Goal: Information Seeking & Learning: Learn about a topic

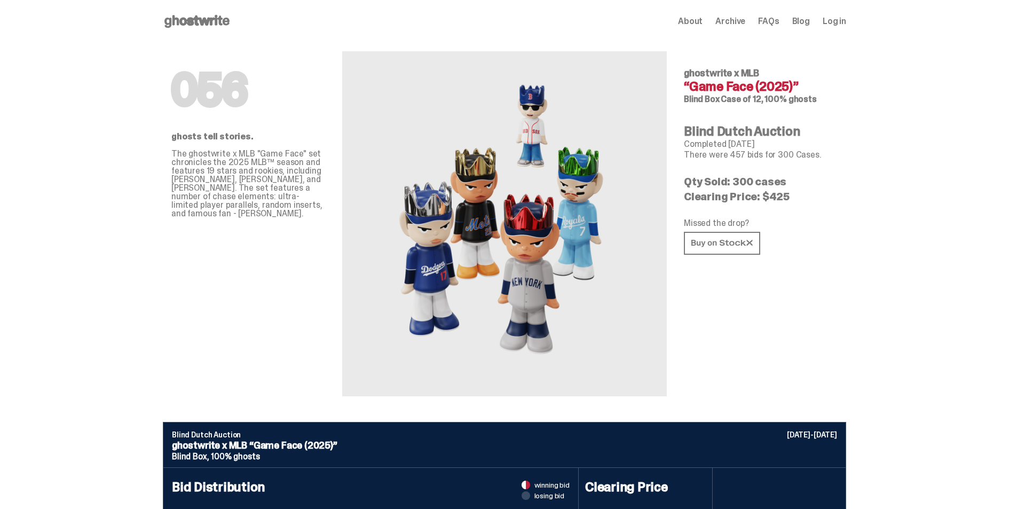
click at [217, 26] on icon at bounding box center [197, 21] width 68 height 17
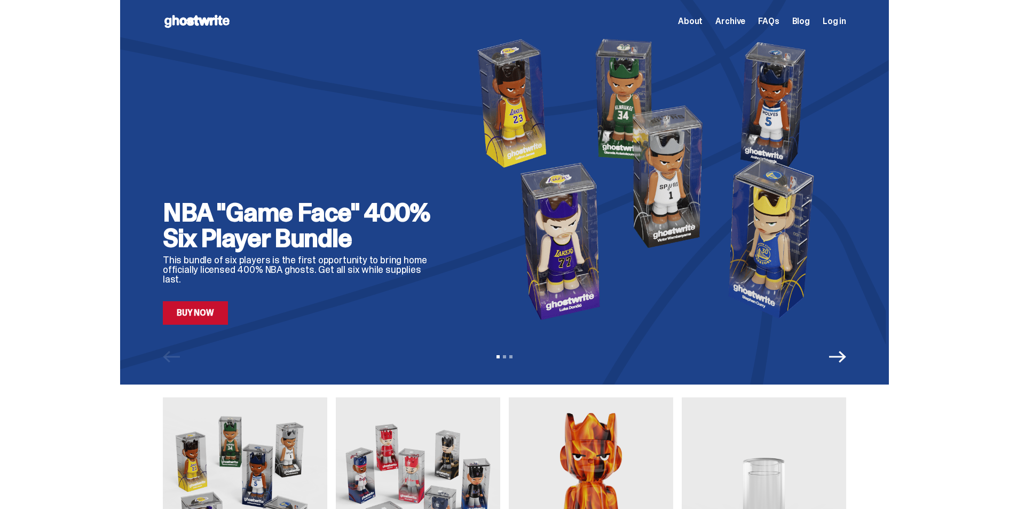
click at [66, 200] on div "NBA "Game Face" 400% Six Player Bundle This bundle of six players is the first …" at bounding box center [504, 192] width 1009 height 384
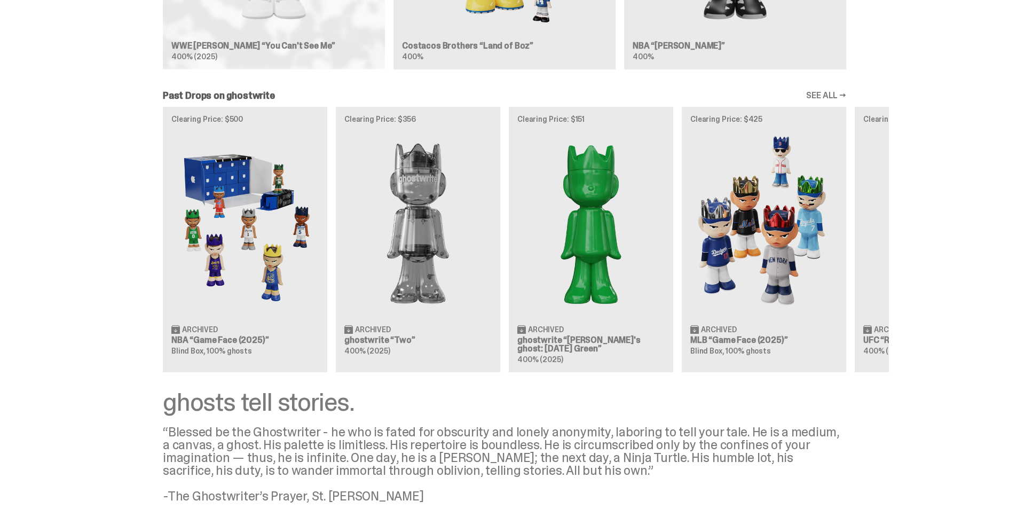
scroll to position [908, 0]
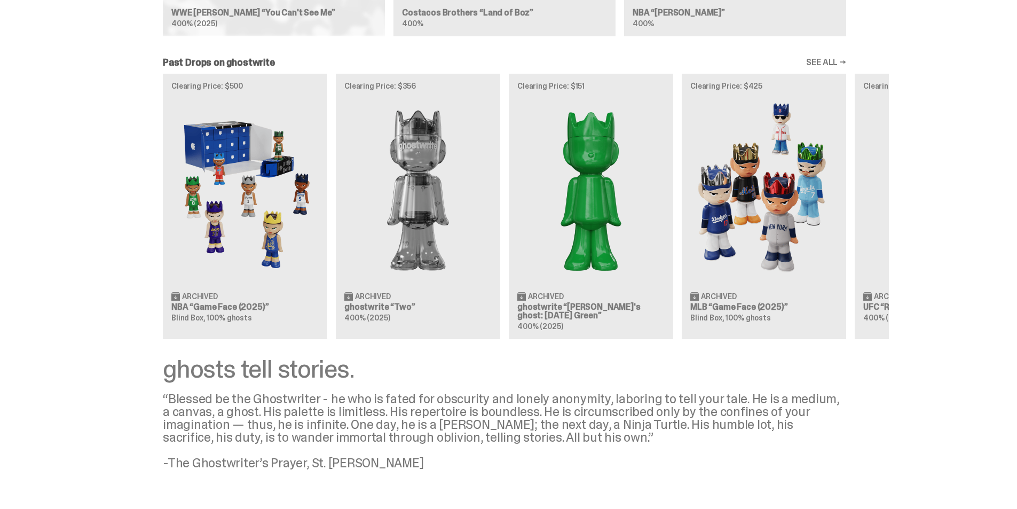
click at [929, 330] on div "Past Drops on ghostwrite SEE ALL → Clearing Price: $500 Archived NBA “Game Face…" at bounding box center [504, 198] width 1009 height 281
click at [842, 62] on link "SEE ALL →" at bounding box center [826, 62] width 40 height 9
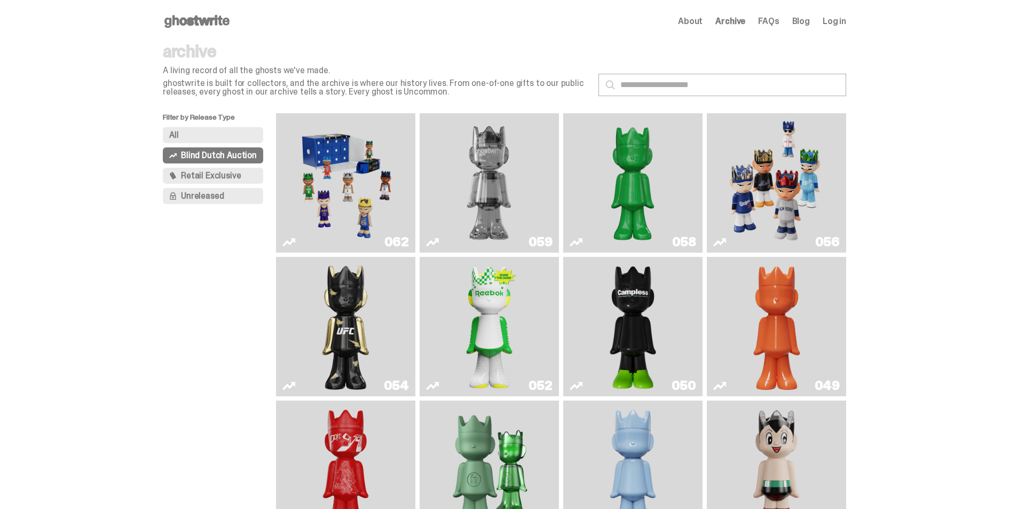
click at [155, 292] on main "Something went wrong! Hang in there while we get back on track archive A living…" at bounding box center [504, 435] width 1009 height 784
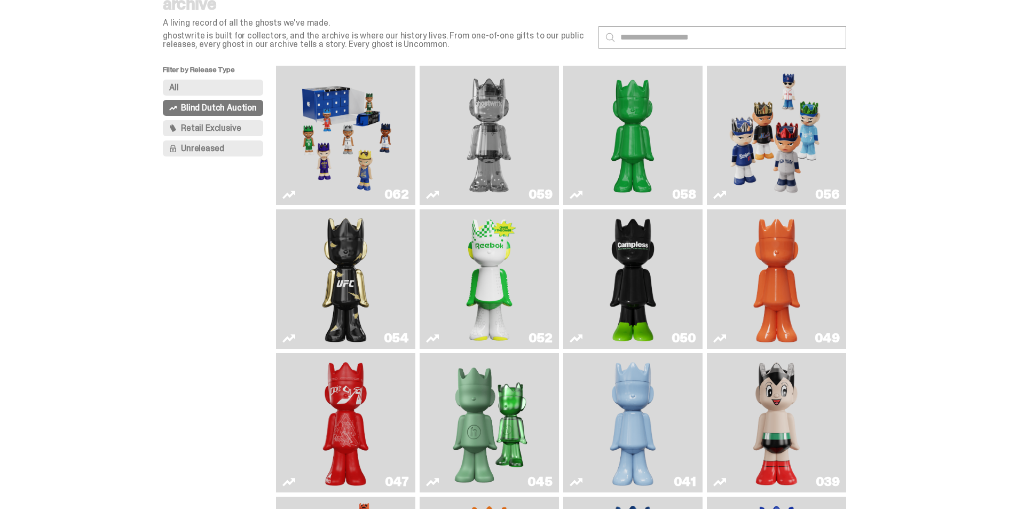
scroll to position [29, 0]
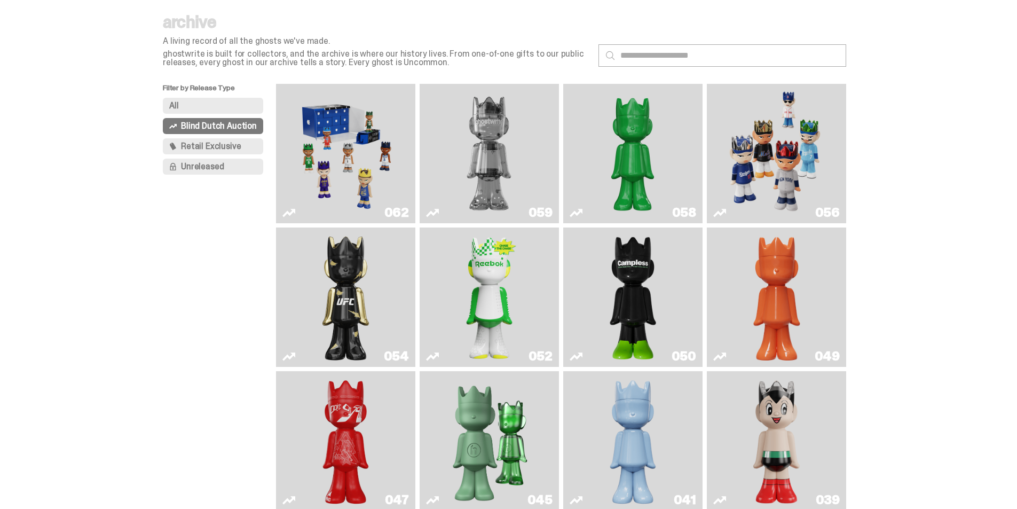
click at [198, 96] on p "Filter by Release Type" at bounding box center [219, 91] width 113 height 14
click at [190, 104] on button "All" at bounding box center [213, 106] width 100 height 16
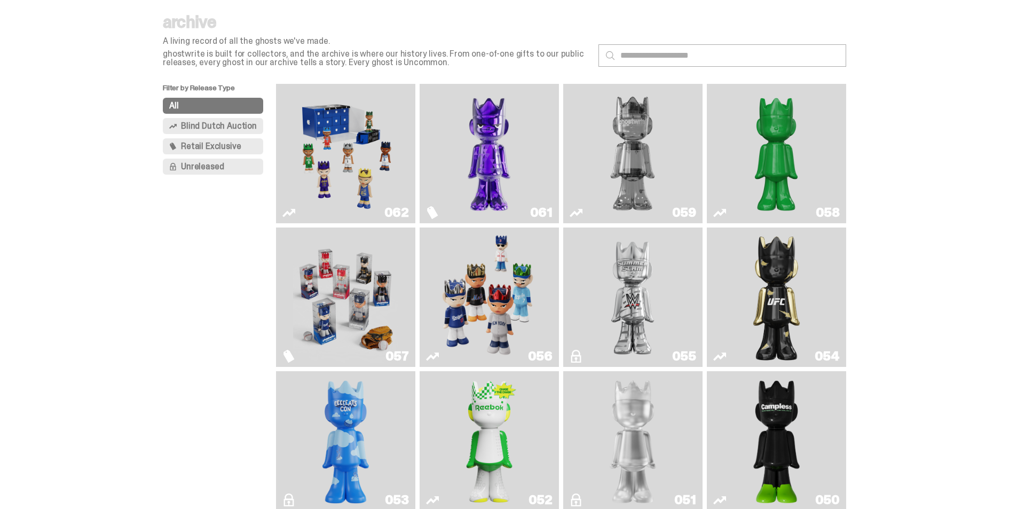
click at [486, 139] on img "Fantasy" at bounding box center [489, 153] width 105 height 131
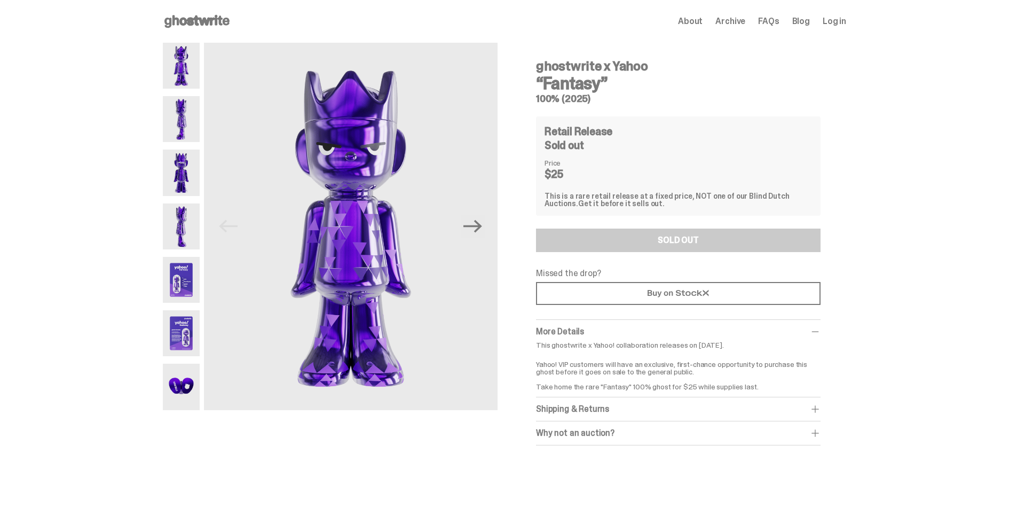
click at [923, 294] on div "ghostwrite x Yahoo “Fantasy” 100% (2025) Previous Next ghostwrite x Yahoo “Fant…" at bounding box center [504, 255] width 1009 height 424
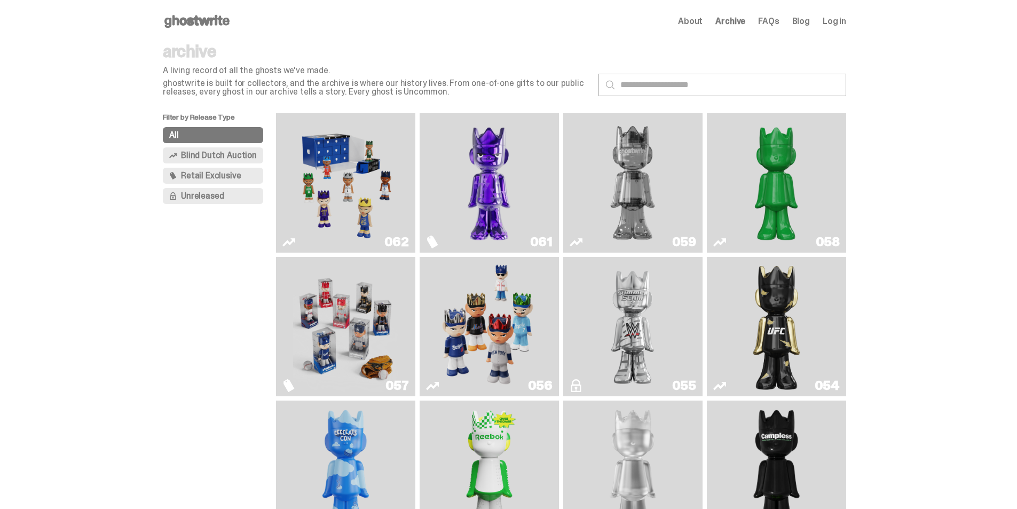
click at [206, 19] on use at bounding box center [196, 21] width 65 height 13
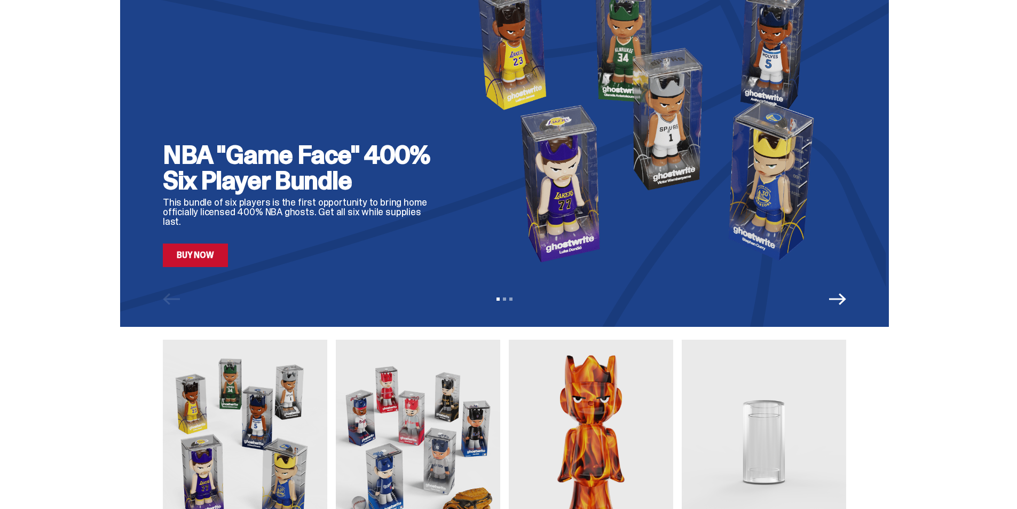
scroll to position [107, 0]
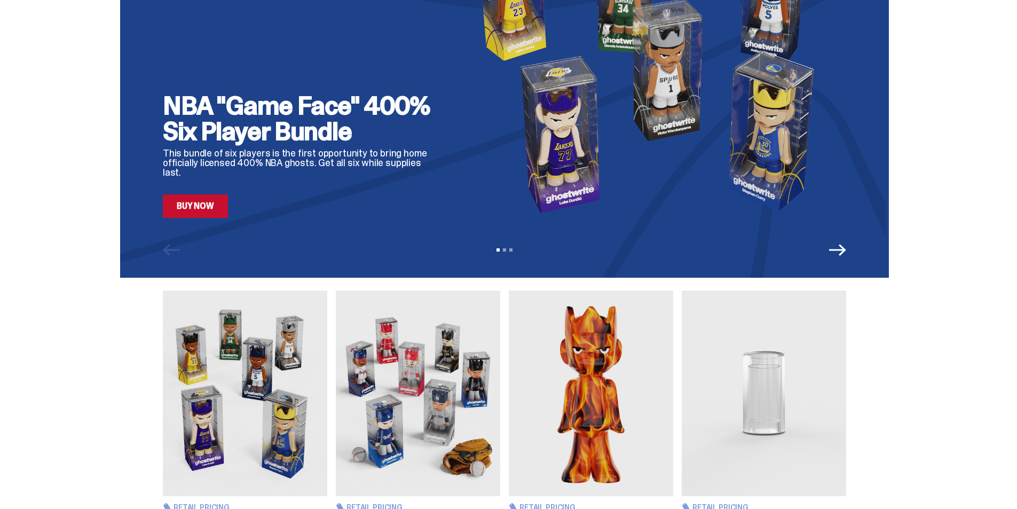
click at [67, 295] on div "Retail Pricing NBA “Game Face (2025)” Set of 6, 400% ghosts $1,400 Retail Prici…" at bounding box center [504, 418] width 1009 height 254
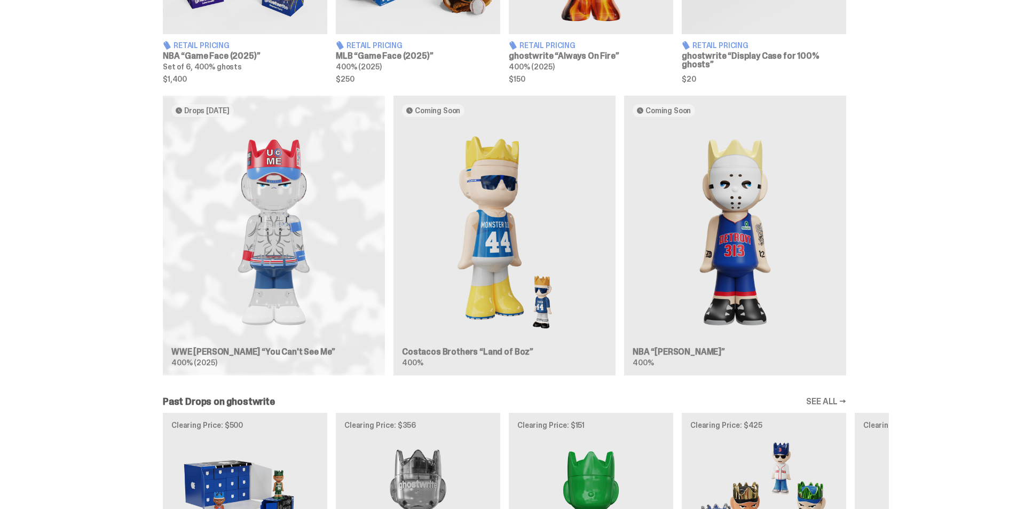
scroll to position [587, 0]
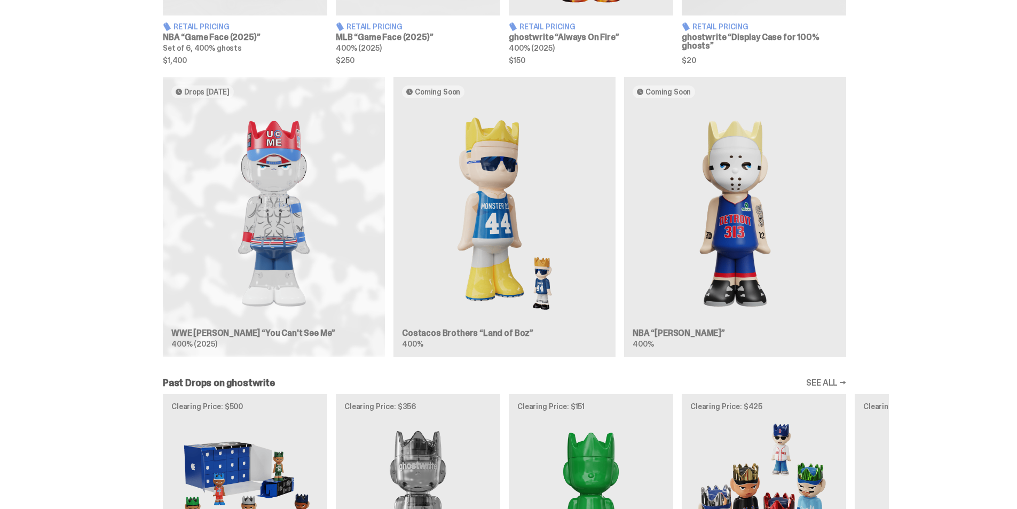
click at [73, 218] on div "Drops Sep 30 WWE John Cena “You Can't See Me” 400% (2025) Coming Soon Costacos …" at bounding box center [504, 221] width 1009 height 288
drag, startPoint x: 73, startPoint y: 218, endPoint x: 149, endPoint y: 189, distance: 82.0
click at [73, 218] on div "Drops Sep 30 WWE John Cena “You Can't See Me” 400% (2025) Coming Soon Costacos …" at bounding box center [504, 221] width 1009 height 288
click at [897, 215] on div "Drops Sep 30 WWE John Cena “You Can't See Me” 400% (2025) Coming Soon Costacos …" at bounding box center [504, 221] width 1009 height 288
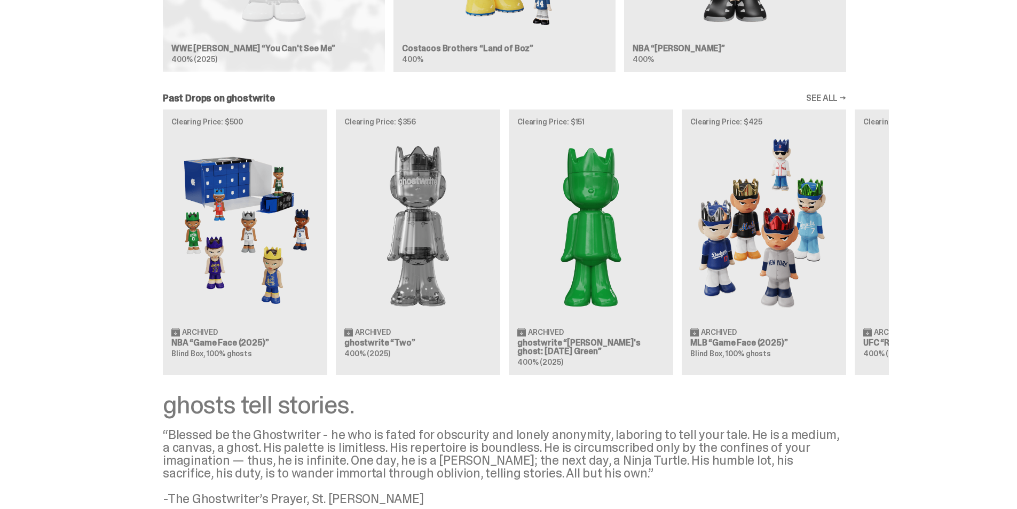
scroll to position [854, 0]
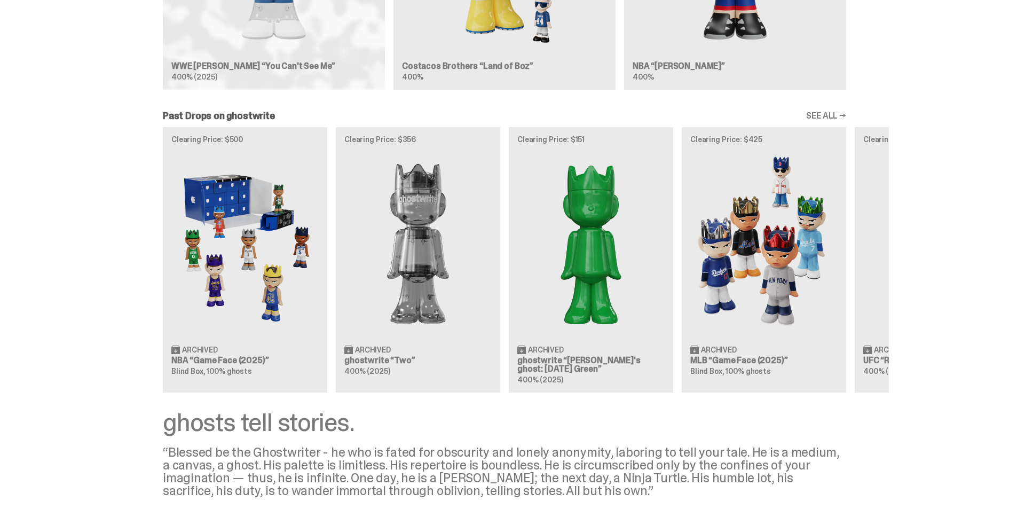
click at [831, 113] on link "SEE ALL →" at bounding box center [826, 116] width 40 height 9
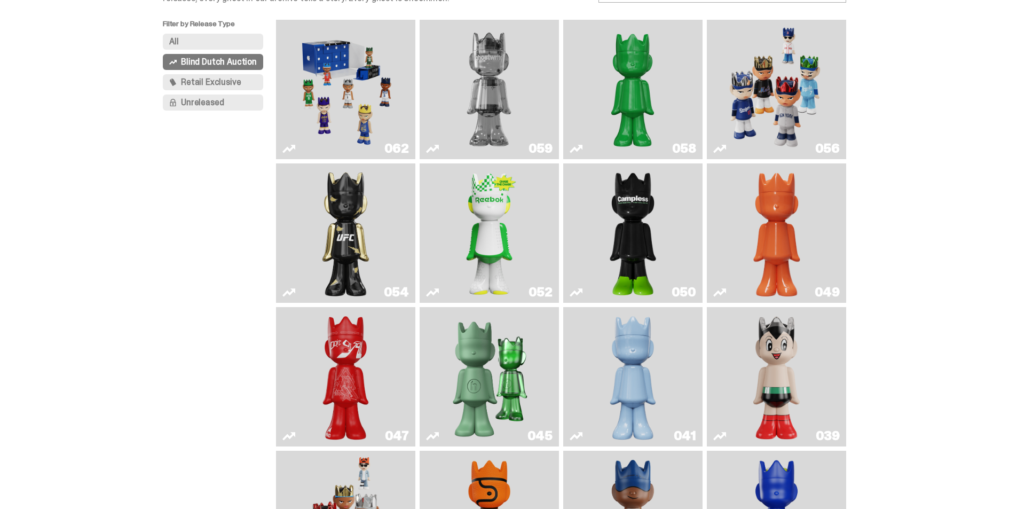
scroll to position [83, 0]
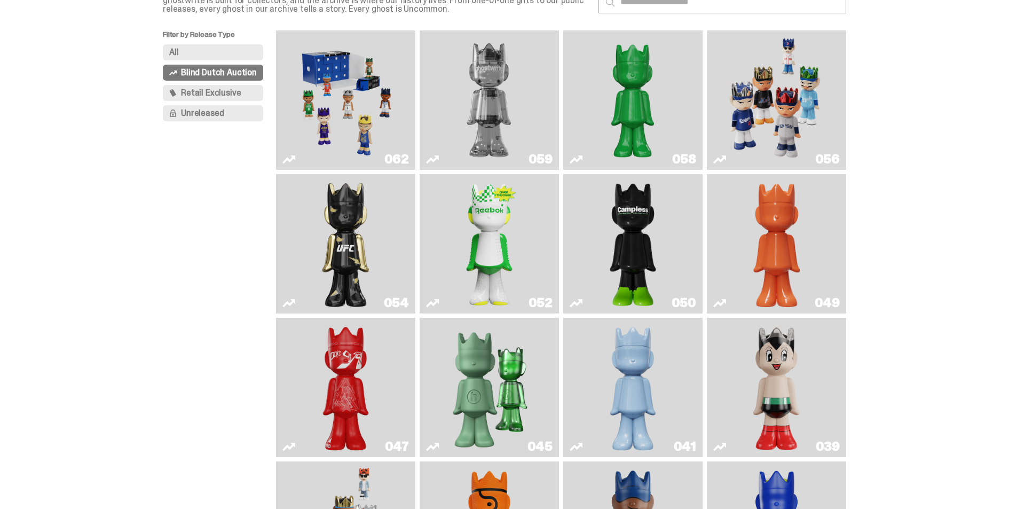
click at [207, 49] on button "All" at bounding box center [213, 52] width 100 height 16
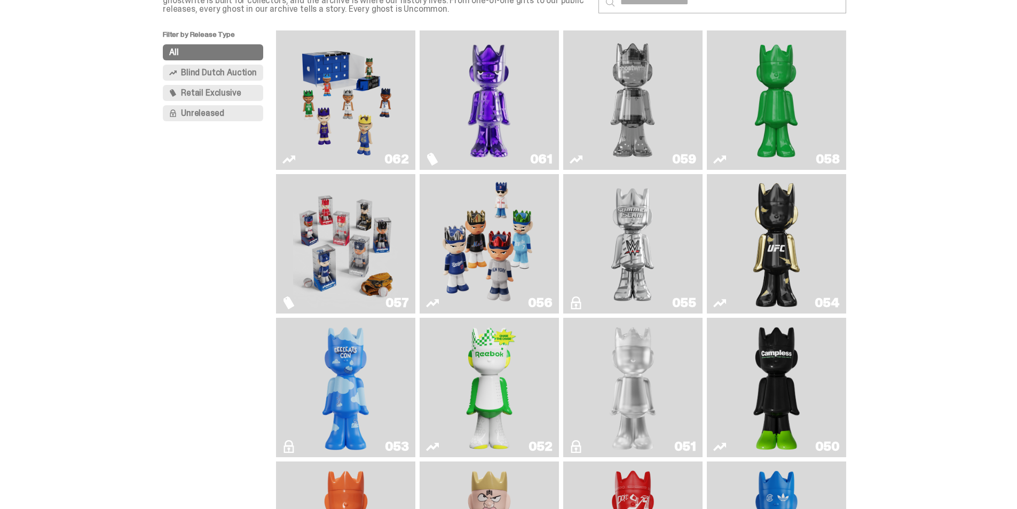
click at [661, 102] on img "Two" at bounding box center [632, 100] width 105 height 131
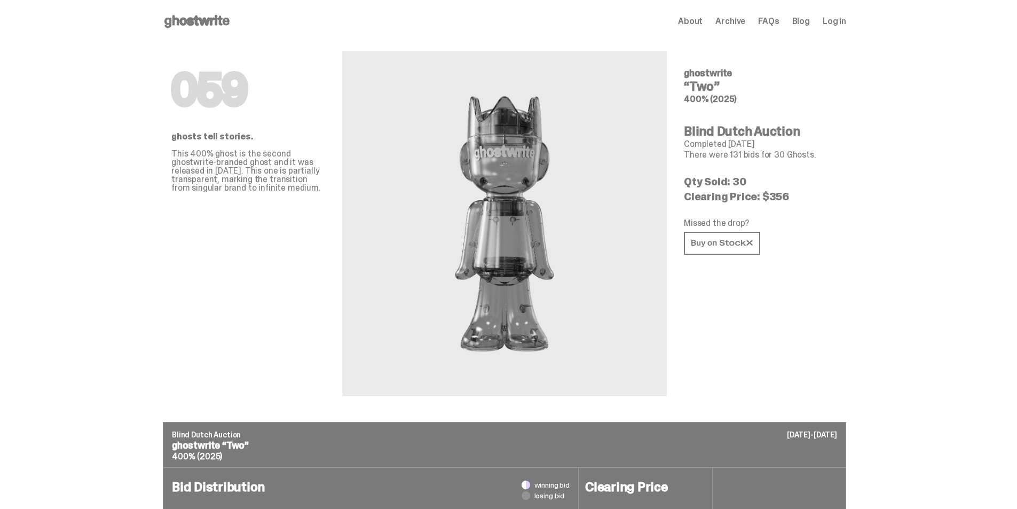
scroll to position [83, 0]
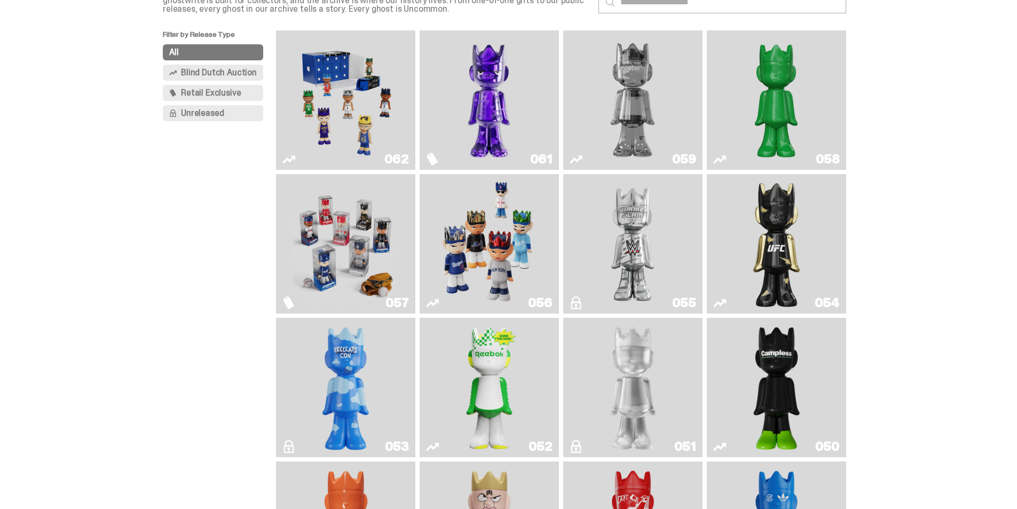
click at [202, 53] on button "All" at bounding box center [213, 52] width 100 height 16
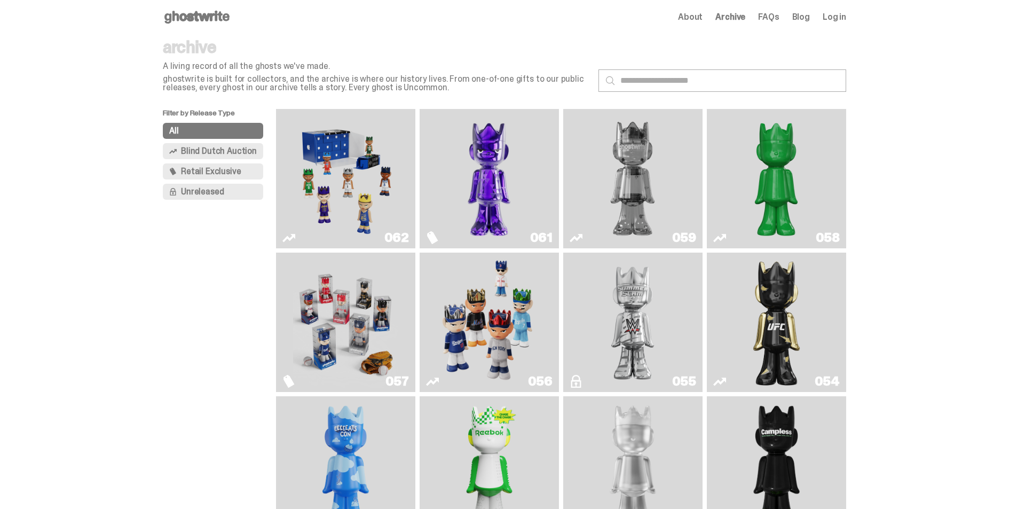
scroll to position [0, 0]
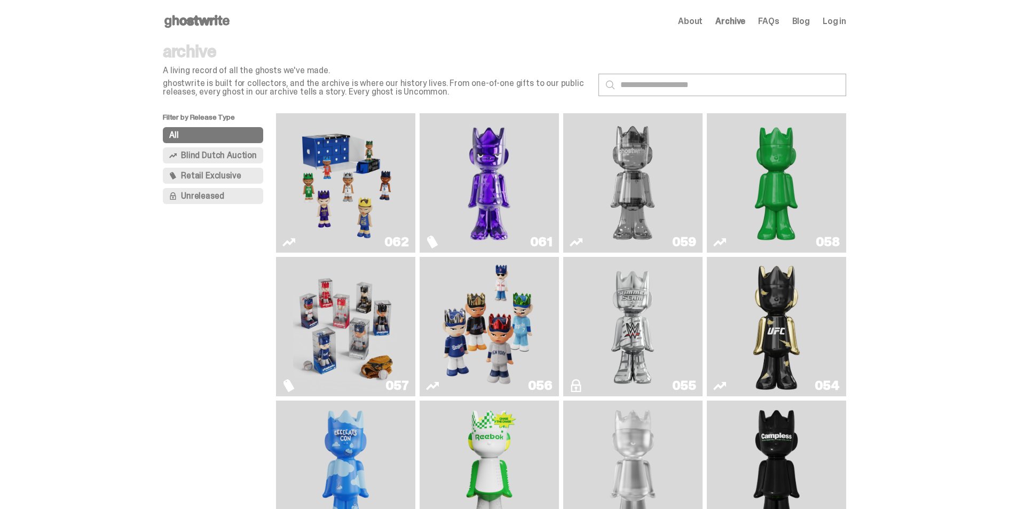
click at [211, 195] on span "Unreleased" at bounding box center [202, 196] width 43 height 9
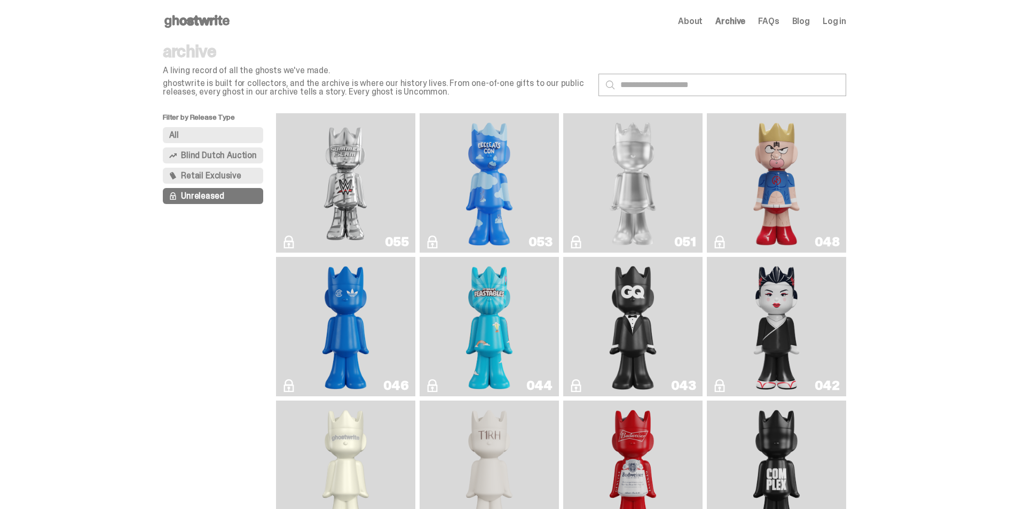
click at [342, 167] on img "I Was There SummerSlam" at bounding box center [345, 182] width 105 height 131
click at [207, 132] on button "All" at bounding box center [213, 135] width 100 height 16
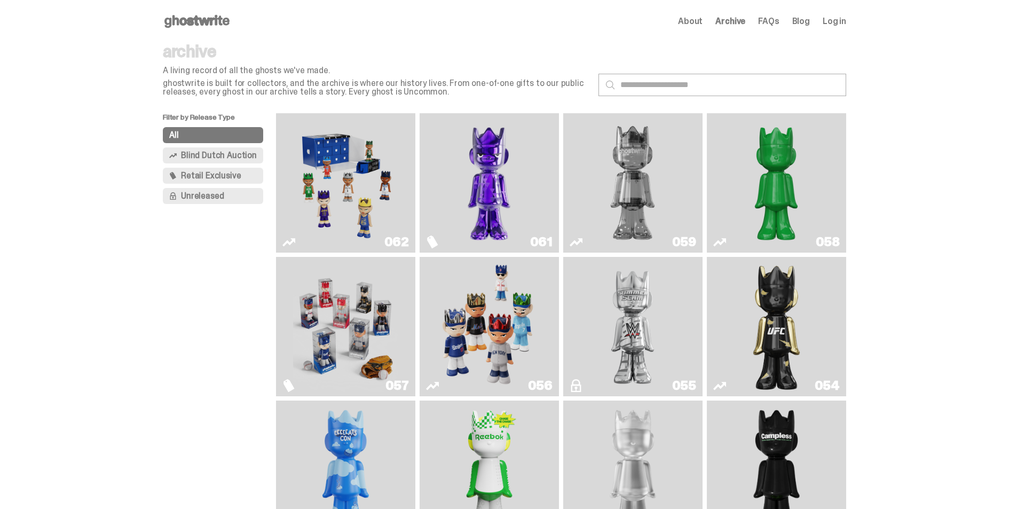
click at [183, 28] on icon at bounding box center [197, 21] width 68 height 17
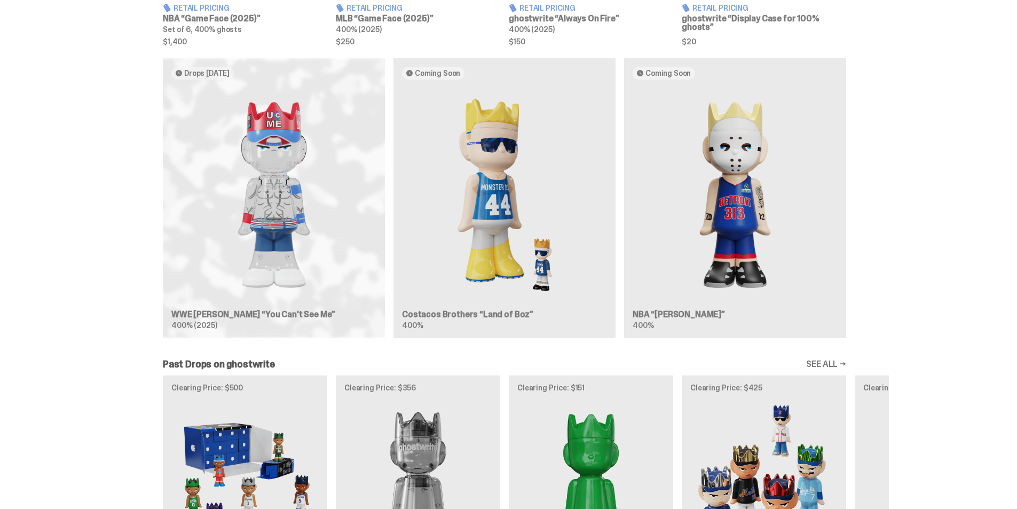
scroll to position [587, 0]
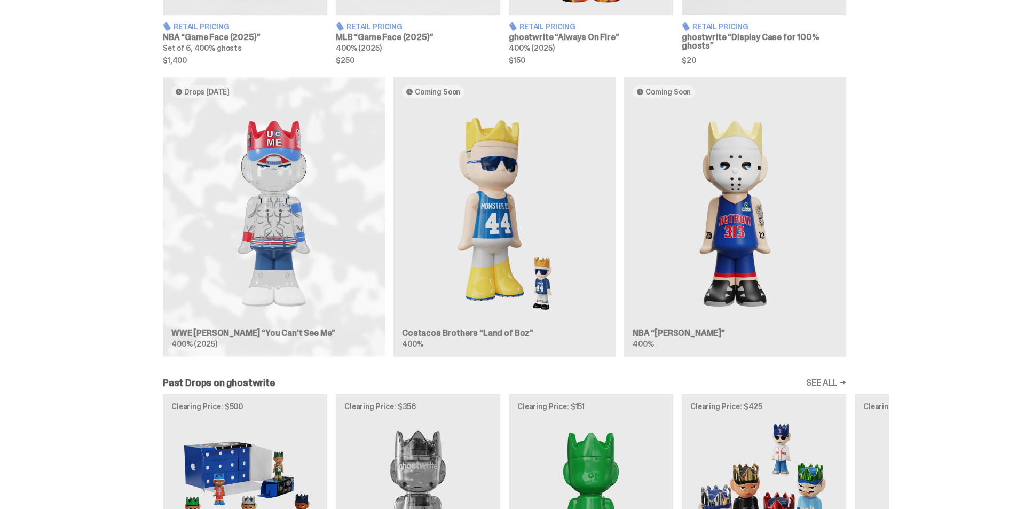
click at [215, 334] on div "Drops Sep 30 WWE John Cena “You Can't See Me” 400% (2025) Coming Soon Costacos …" at bounding box center [504, 221] width 769 height 288
click at [210, 88] on div "Drops Sep 30 WWE John Cena “You Can't See Me” 400% (2025) Coming Soon Costacos …" at bounding box center [504, 221] width 769 height 288
click at [254, 143] on div "Drops Sep 30 WWE John Cena “You Can't See Me” 400% (2025) Coming Soon Costacos …" at bounding box center [504, 221] width 769 height 288
click at [314, 255] on div "Drops Sep 30 WWE John Cena “You Can't See Me” 400% (2025) Coming Soon Costacos …" at bounding box center [504, 221] width 769 height 288
click at [202, 340] on div "Drops Sep 30 WWE John Cena “You Can't See Me” 400% (2025) Coming Soon Costacos …" at bounding box center [504, 221] width 769 height 288
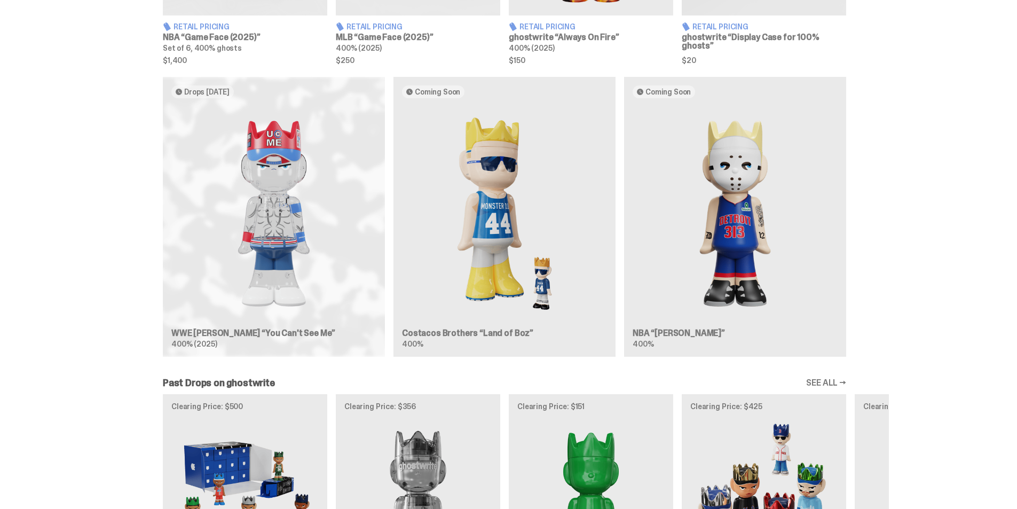
click at [200, 327] on div "Drops Sep 30 WWE John Cena “You Can't See Me” 400% (2025) Coming Soon Costacos …" at bounding box center [504, 221] width 769 height 288
click at [125, 310] on div "Drops Sep 30 WWE John Cena “You Can't See Me” 400% (2025) Coming Soon Costacos …" at bounding box center [504, 221] width 769 height 288
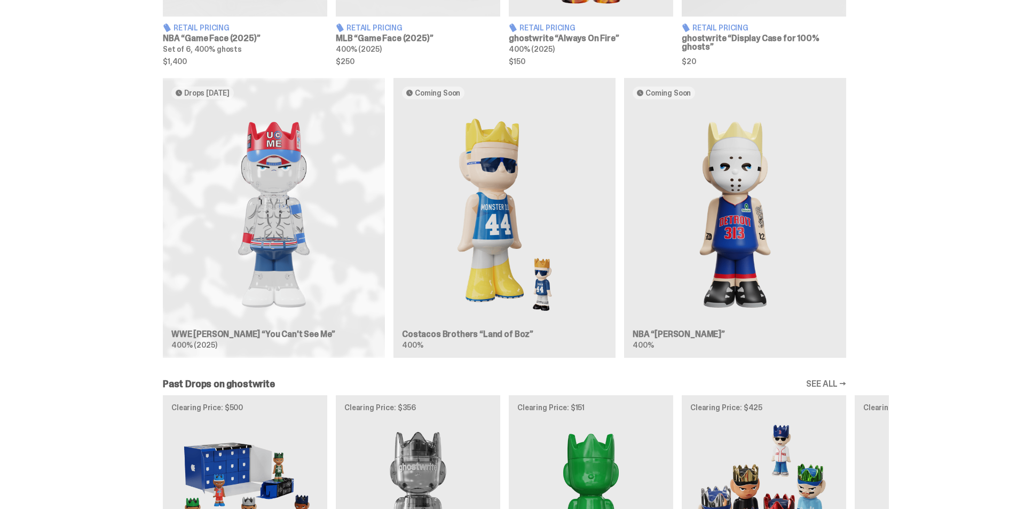
scroll to position [533, 0]
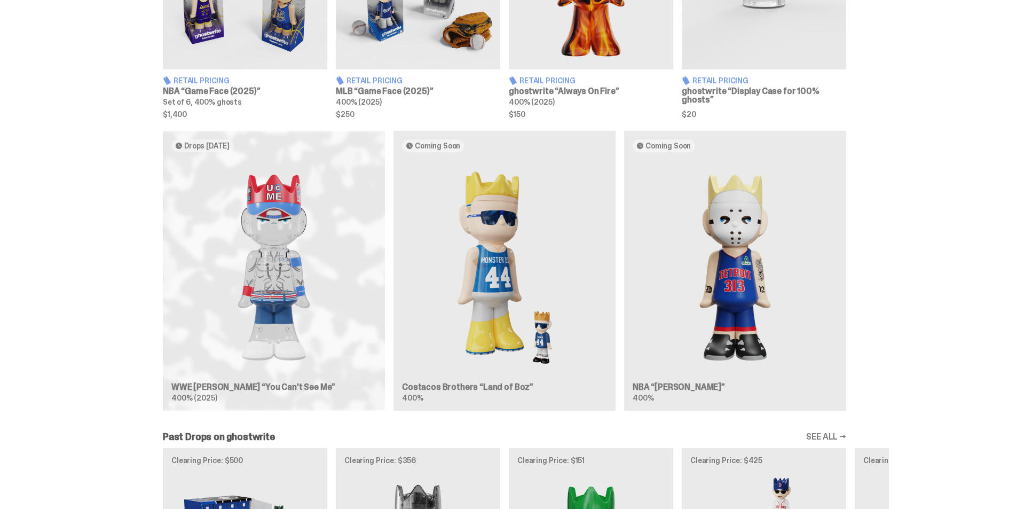
click at [327, 125] on div "Retail Pricing NBA “Game Face (2025)” Set of 6, 400% ghosts $1,400 Retail Prici…" at bounding box center [504, 354] width 1009 height 980
click at [286, 250] on div "Drops Sep 30 WWE John Cena “You Can't See Me” 400% (2025) Coming Soon Costacos …" at bounding box center [504, 275] width 769 height 288
click at [598, 211] on div "Drops Sep 30 WWE John Cena “You Can't See Me” 400% (2025) Coming Soon Costacos …" at bounding box center [504, 275] width 769 height 288
click at [530, 230] on div "Drops Sep 30 WWE John Cena “You Can't See Me” 400% (2025) Coming Soon Costacos …" at bounding box center [504, 275] width 769 height 288
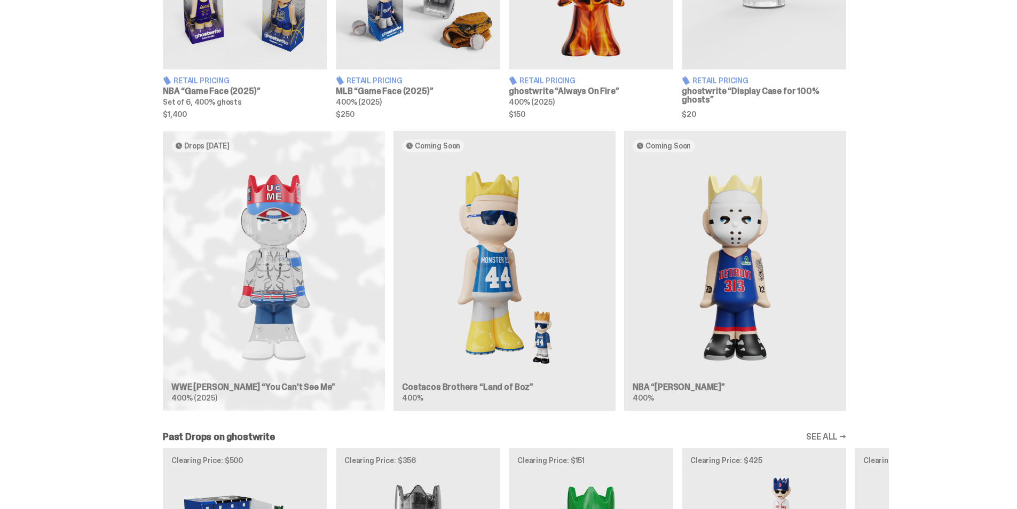
click at [665, 216] on div "Drops Sep 30 WWE John Cena “You Can't See Me” 400% (2025) Coming Soon Costacos …" at bounding box center [504, 275] width 769 height 288
click at [89, 238] on div "Drops Sep 30 WWE John Cena “You Can't See Me” 400% (2025) Coming Soon Costacos …" at bounding box center [504, 275] width 1009 height 288
click at [133, 166] on div "Drops Sep 30 WWE John Cena “You Can't See Me” 400% (2025) Coming Soon Costacos …" at bounding box center [504, 275] width 769 height 288
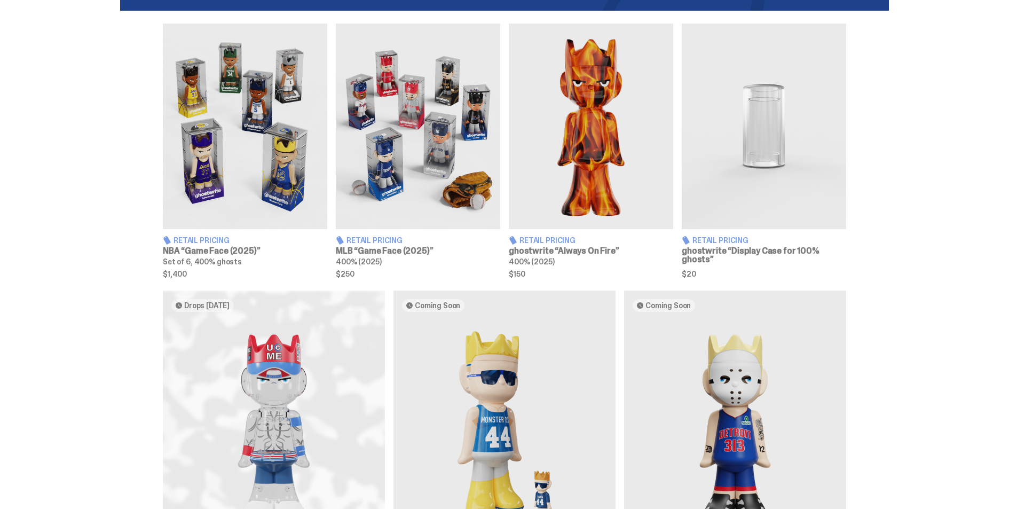
scroll to position [373, 0]
click at [64, 137] on div "Retail Pricing NBA “Game Face (2025)” Set of 6, 400% ghosts $1,400 Retail Prici…" at bounding box center [504, 151] width 1009 height 254
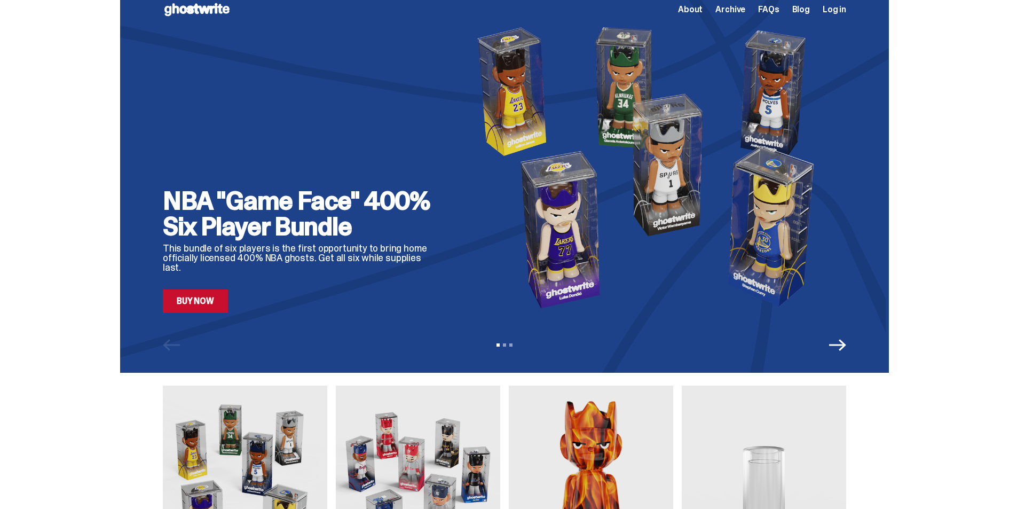
scroll to position [0, 0]
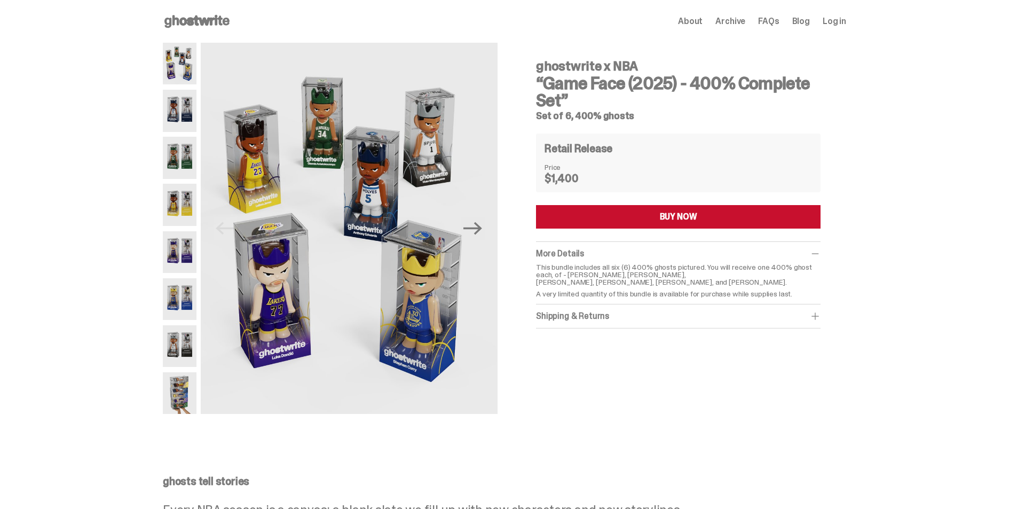
click at [223, 20] on use at bounding box center [196, 21] width 65 height 13
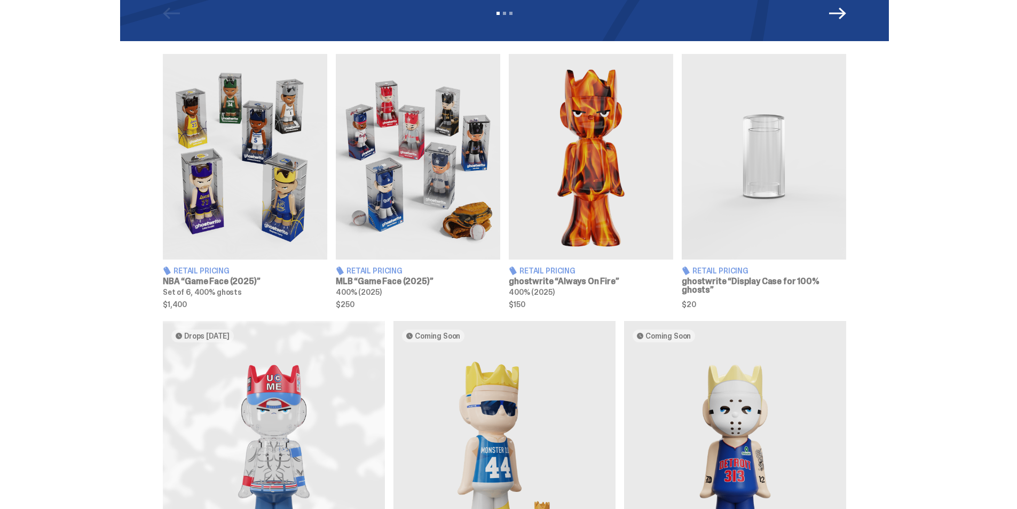
scroll to position [374, 0]
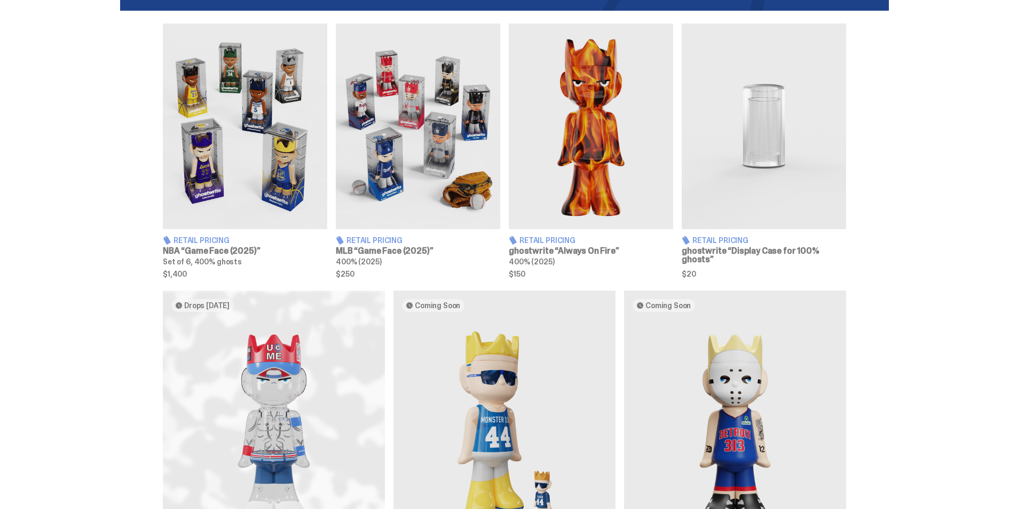
click at [562, 136] on img at bounding box center [591, 126] width 164 height 206
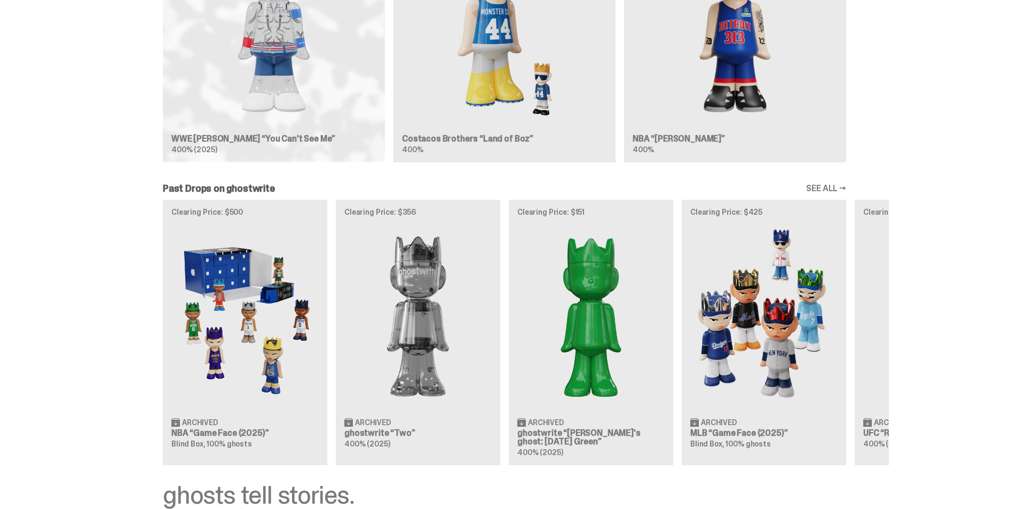
scroll to position [801, 0]
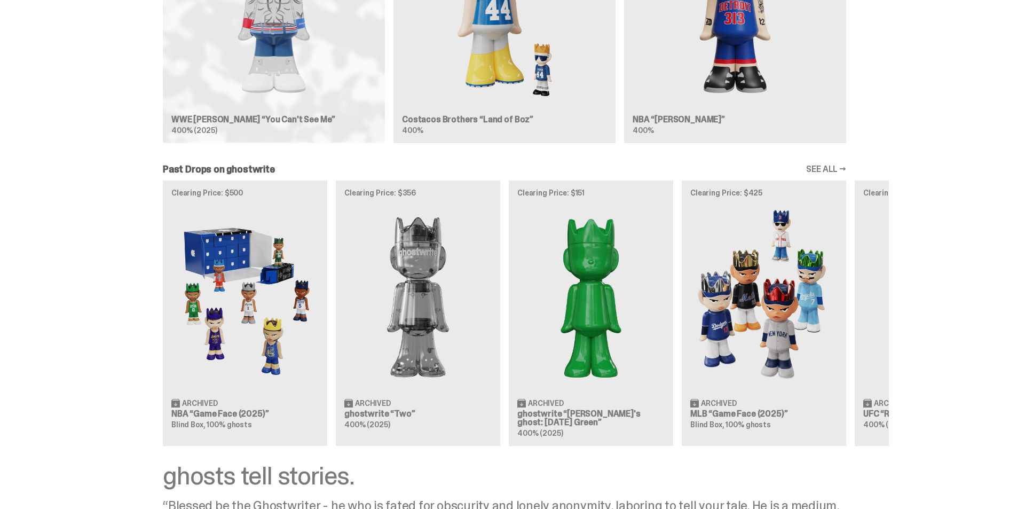
click at [837, 168] on link "SEE ALL →" at bounding box center [826, 169] width 40 height 9
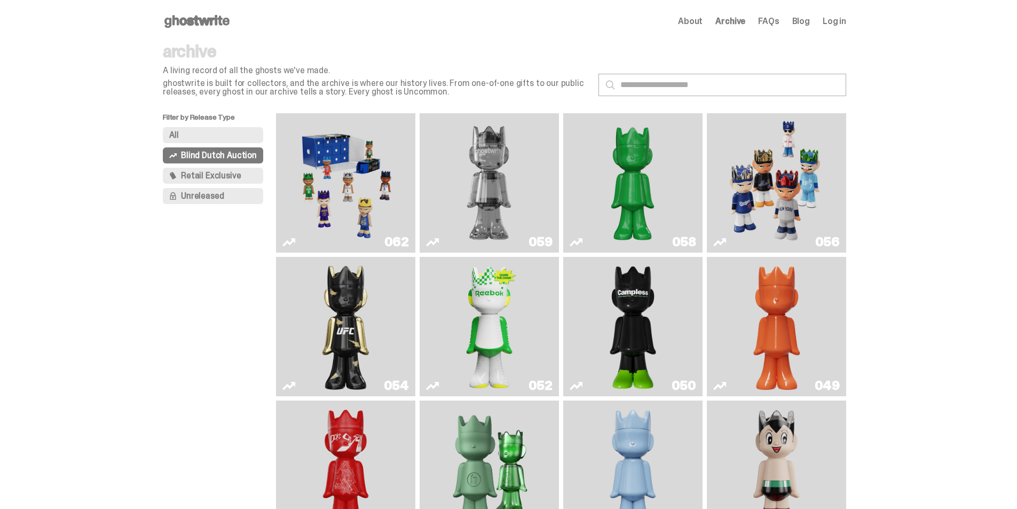
click at [197, 138] on button "All" at bounding box center [213, 135] width 100 height 16
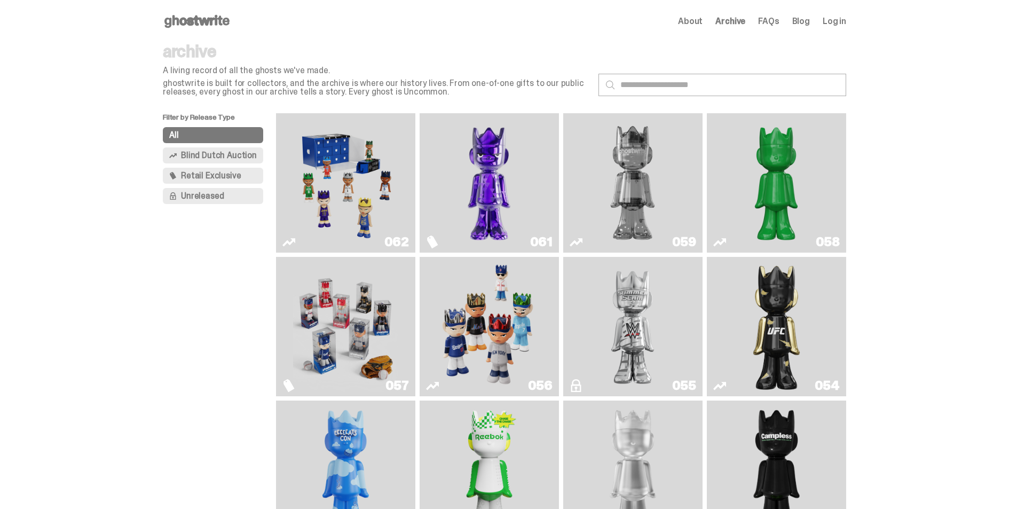
click at [531, 200] on img "Fantasy" at bounding box center [489, 182] width 105 height 131
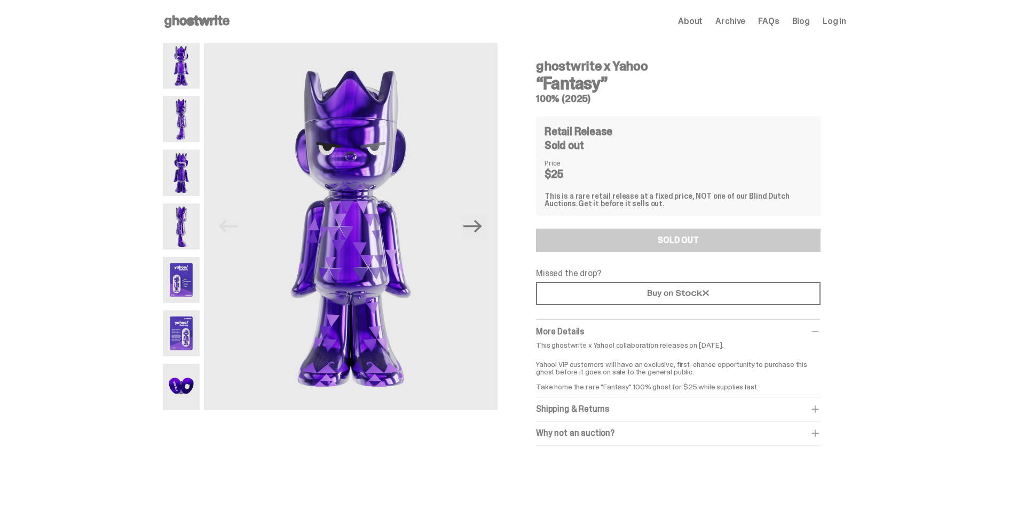
drag, startPoint x: 596, startPoint y: 80, endPoint x: 530, endPoint y: 61, distance: 68.8
click at [530, 61] on div "ghostwrite x Yahoo “Fantasy” 100% (2025) Retail Release Sold out Price $25 This…" at bounding box center [679, 244] width 336 height 403
copy div "ghostwrite x Yahoo “Fantasy”"
